Goal: Information Seeking & Learning: Stay updated

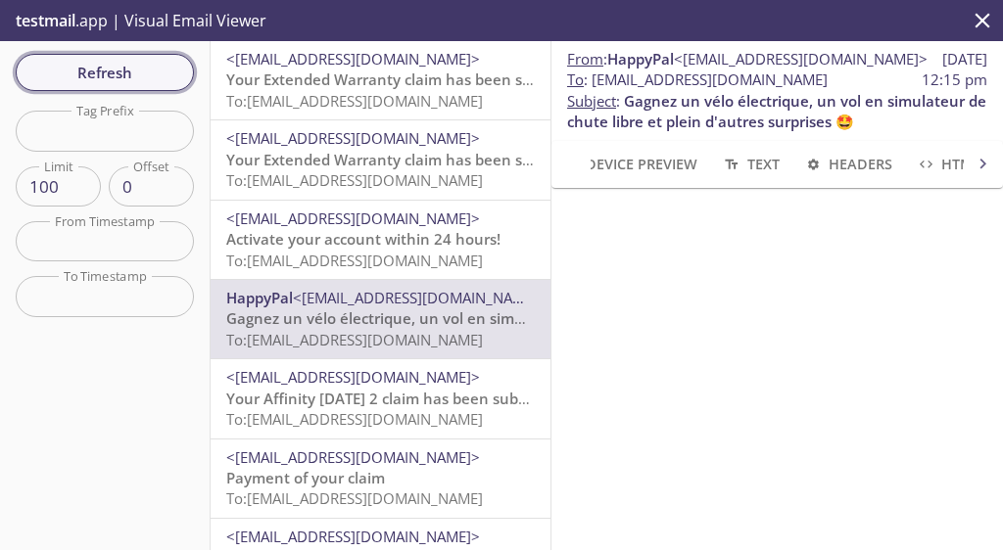
scroll to position [193, 0]
click at [119, 81] on span "Refresh" at bounding box center [104, 72] width 147 height 25
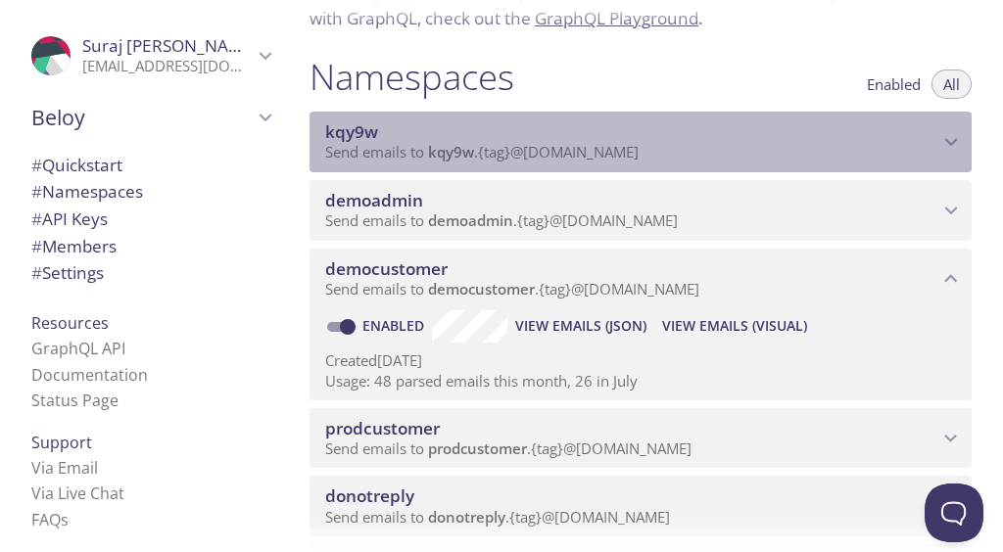
click at [938, 147] on icon "kqy9w namespace" at bounding box center [950, 141] width 25 height 25
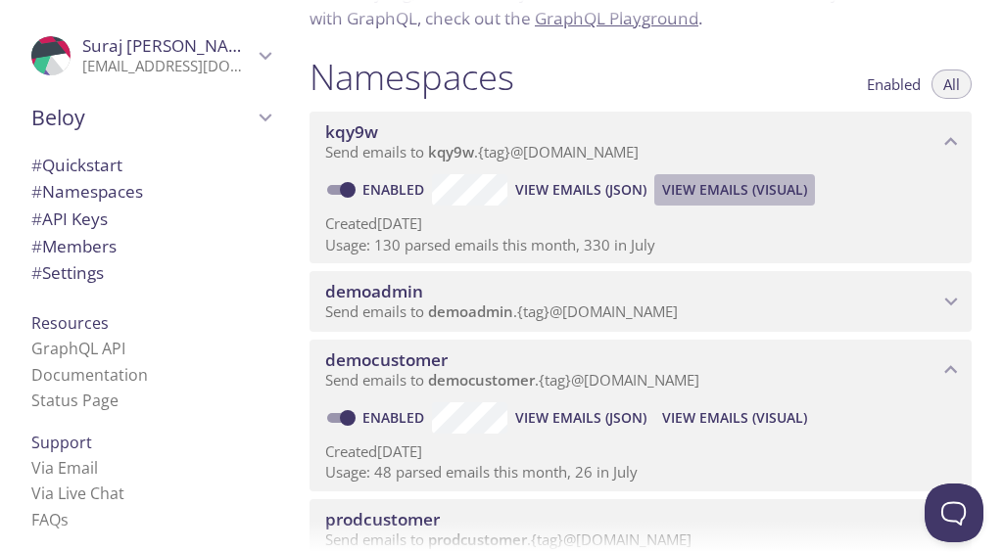
click at [740, 185] on span "View Emails (Visual)" at bounding box center [734, 190] width 145 height 24
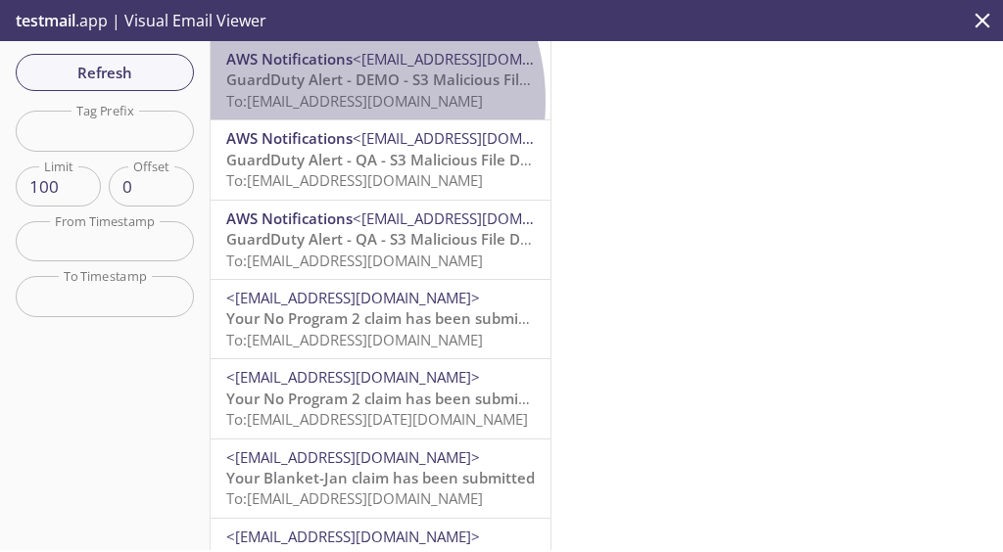
click at [321, 101] on span "To: [EMAIL_ADDRESS][DOMAIN_NAME]" at bounding box center [354, 101] width 257 height 20
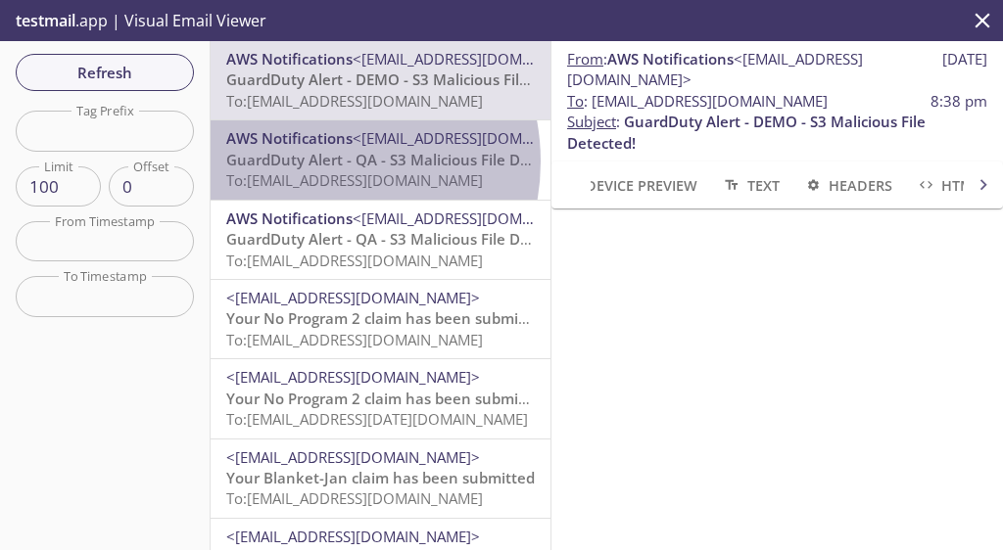
click at [312, 162] on span "GuardDuty Alert - QA - S3 Malicious File Detected!" at bounding box center [402, 160] width 352 height 20
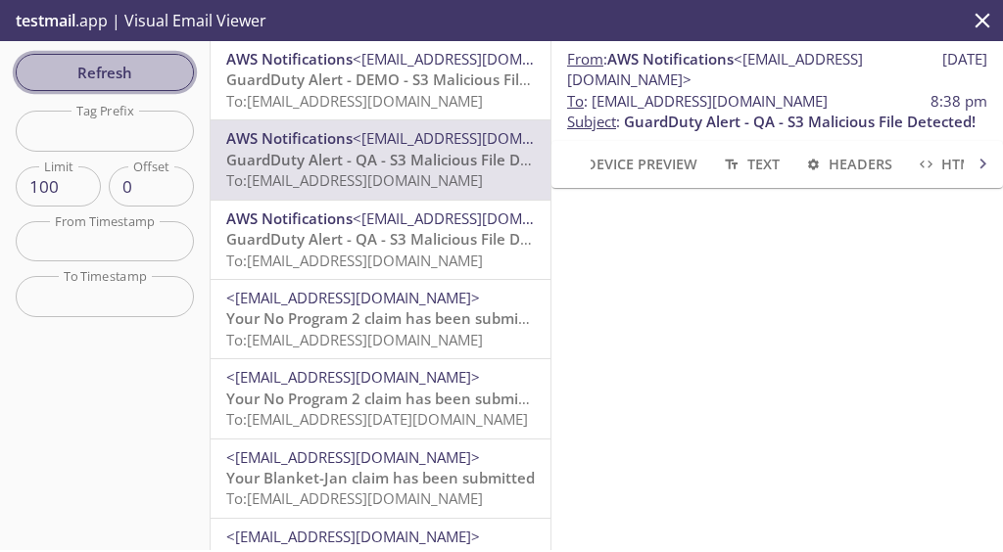
click at [111, 82] on span "Refresh" at bounding box center [104, 72] width 147 height 25
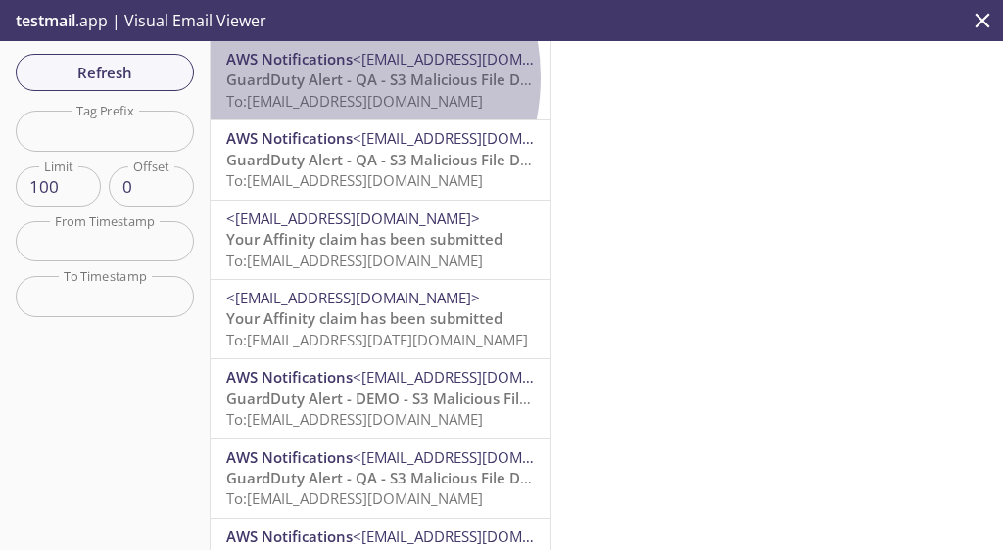
click at [321, 77] on span "GuardDuty Alert - QA - S3 Malicious File Detected!" at bounding box center [402, 80] width 352 height 20
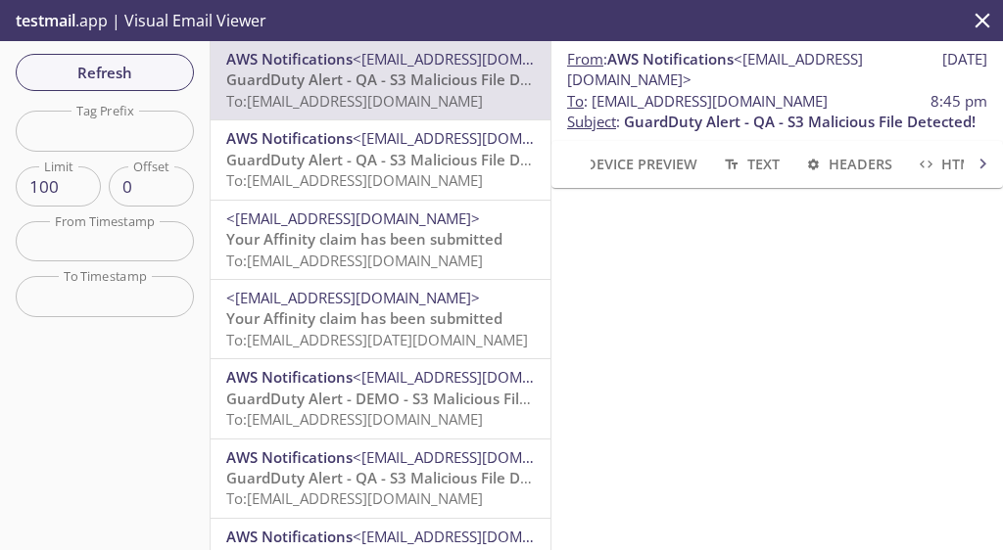
click at [290, 169] on span "GuardDuty Alert - QA - S3 Malicious File Detected!" at bounding box center [402, 160] width 352 height 20
